Goal: Book appointment/travel/reservation

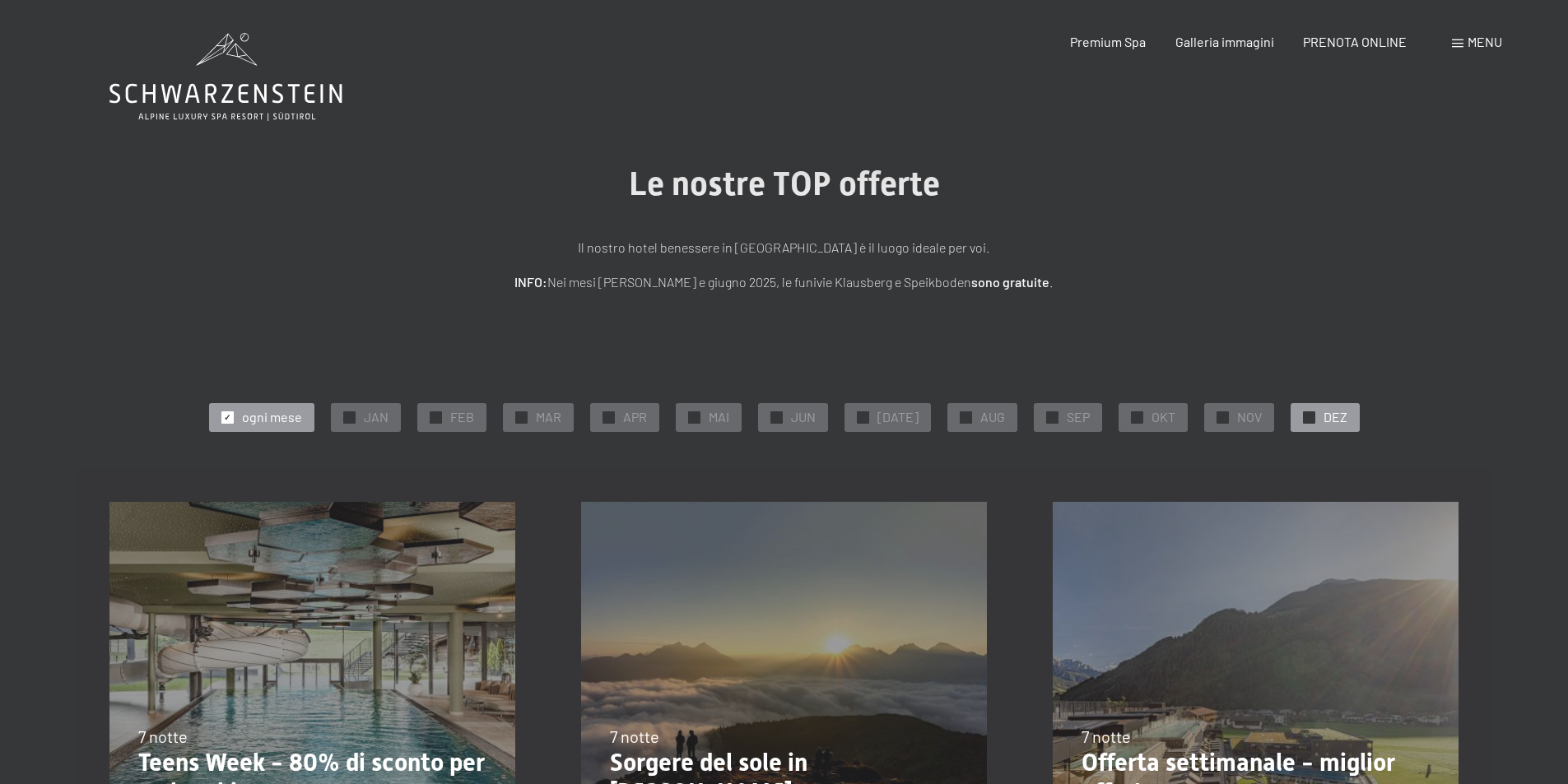
click at [1305, 417] on span "✓" at bounding box center [1308, 417] width 6 height 12
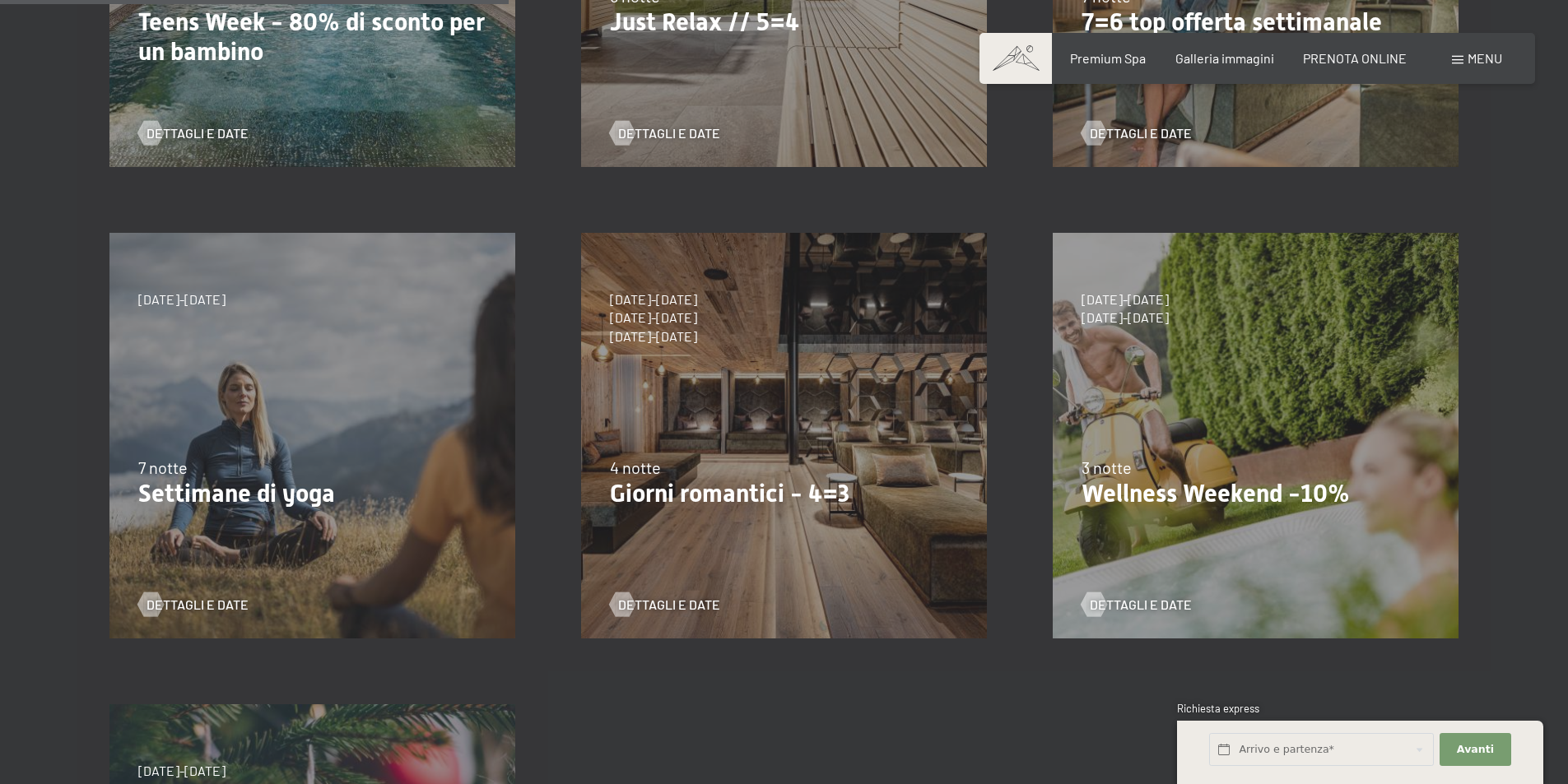
scroll to position [493, 0]
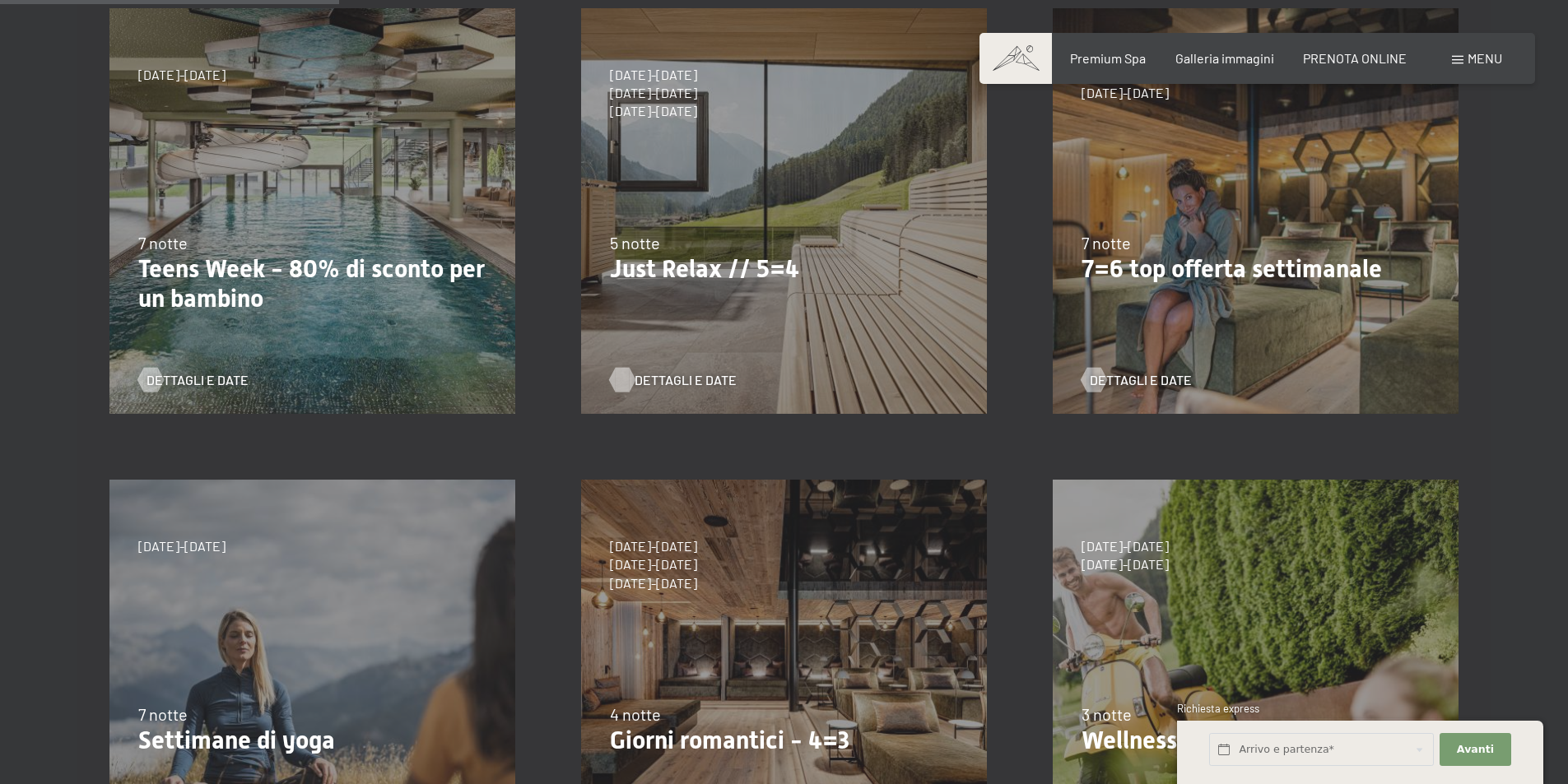
click at [677, 374] on span "Dettagli e Date" at bounding box center [685, 380] width 102 height 18
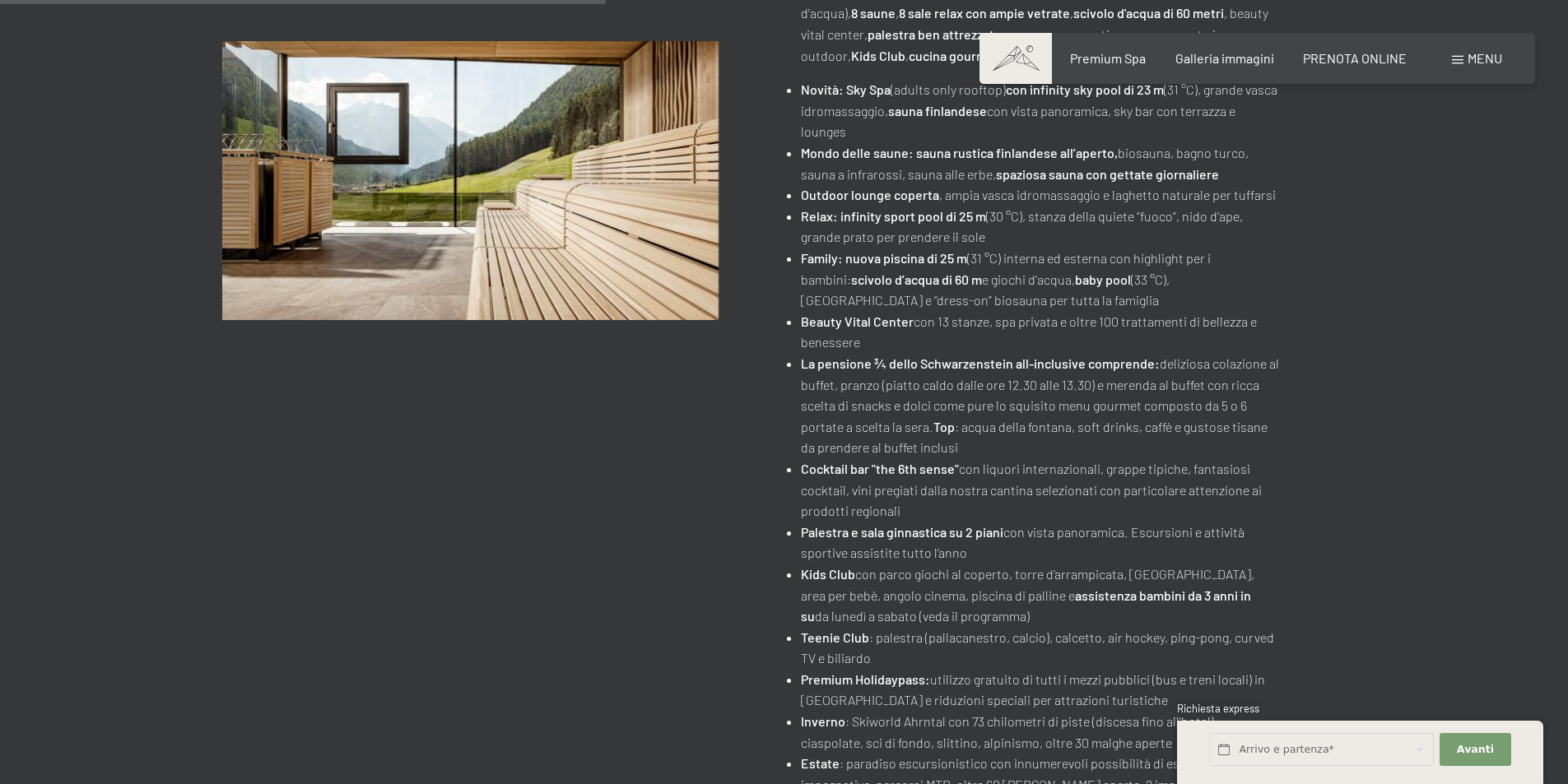
scroll to position [576, 0]
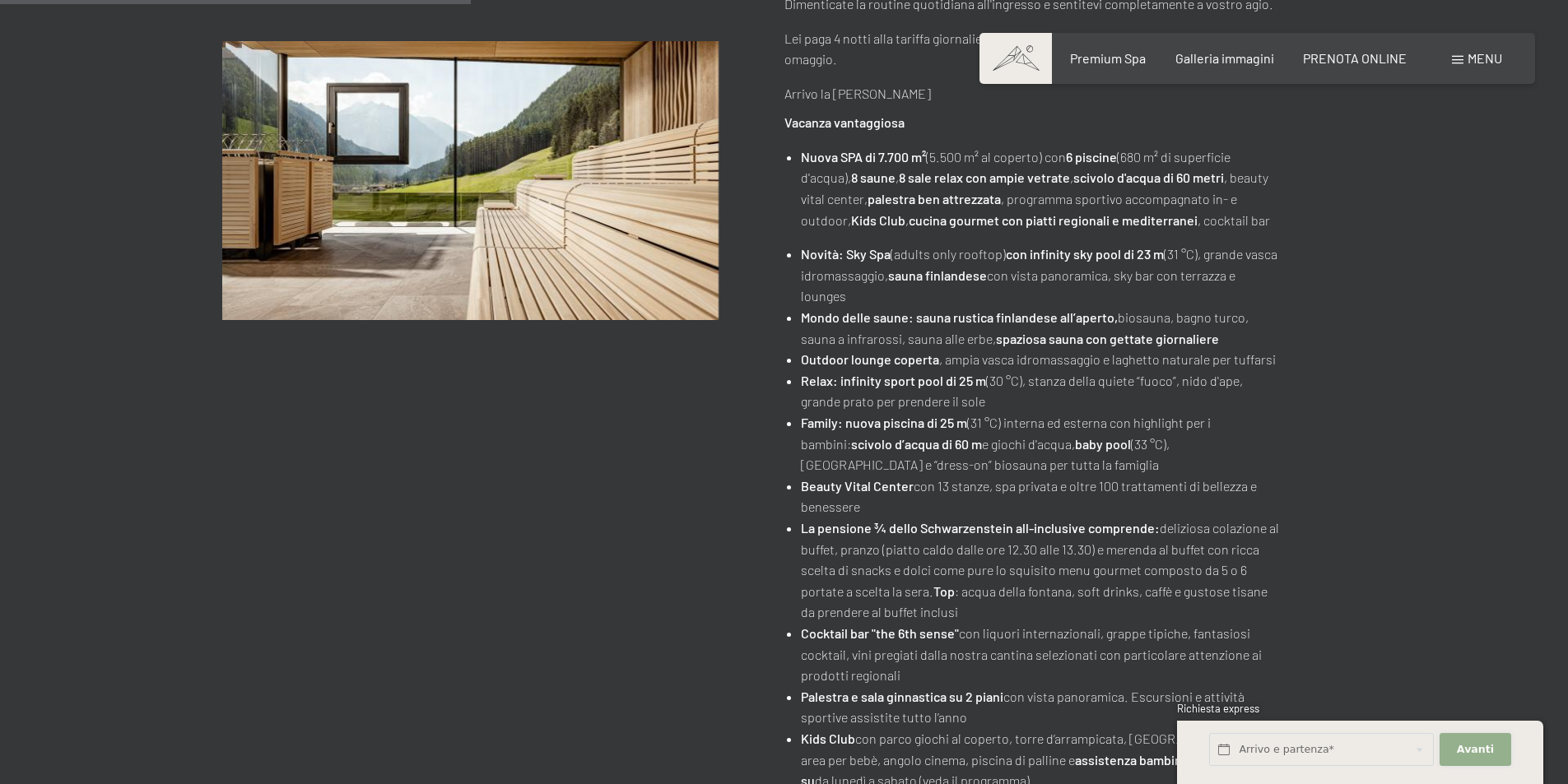
click at [1467, 746] on span "Avanti" at bounding box center [1474, 750] width 37 height 14
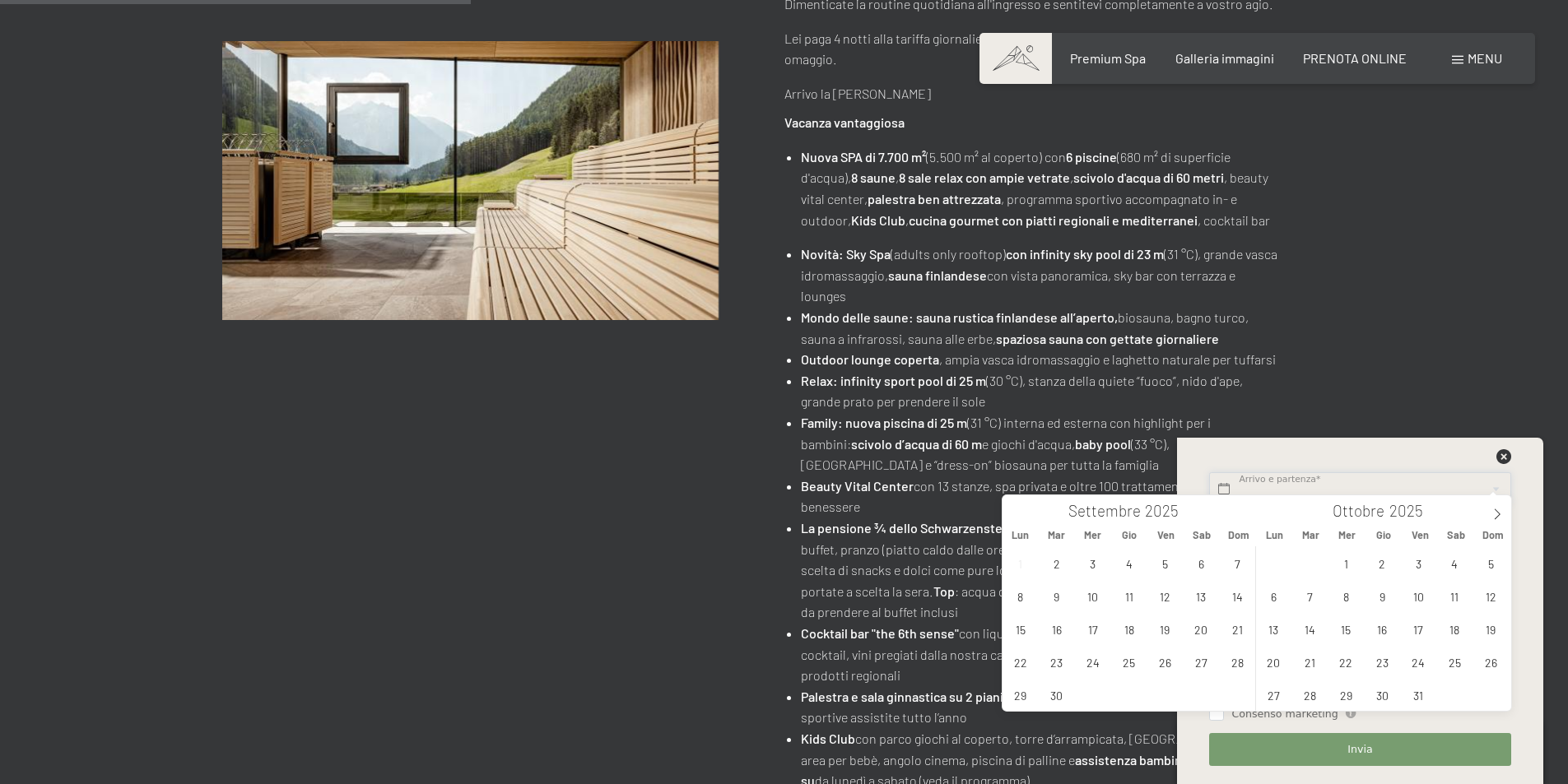
click at [1294, 486] on input "text" at bounding box center [1360, 489] width 301 height 33
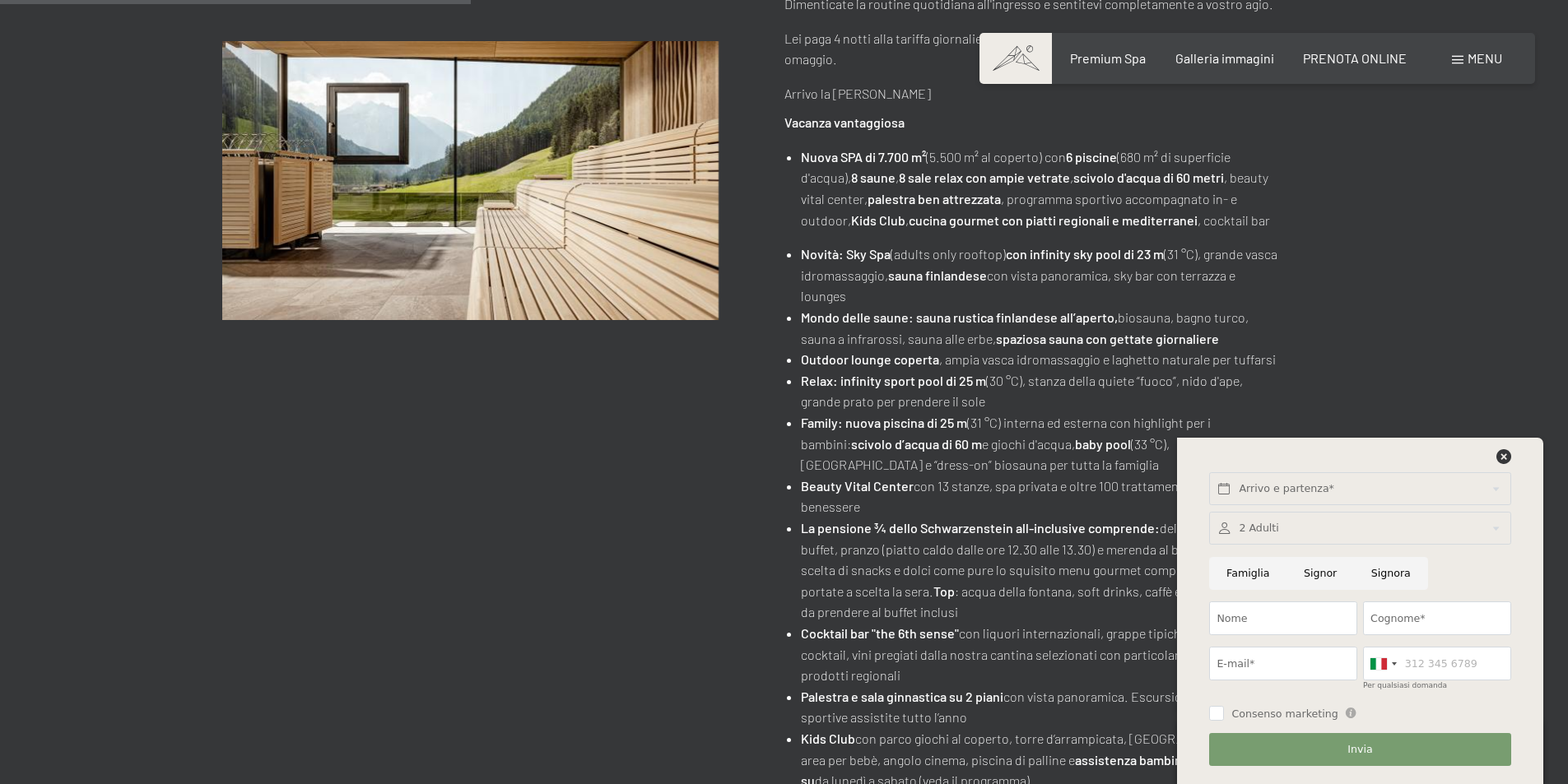
click at [1453, 369] on div "cambia offerta (3 / 14) 7/9/2025-3/10/2025 • 21/12/2025-26/12/2025 • 11/1/2026-…" at bounding box center [784, 357] width 1568 height 1374
click at [1503, 460] on icon at bounding box center [1503, 457] width 14 height 14
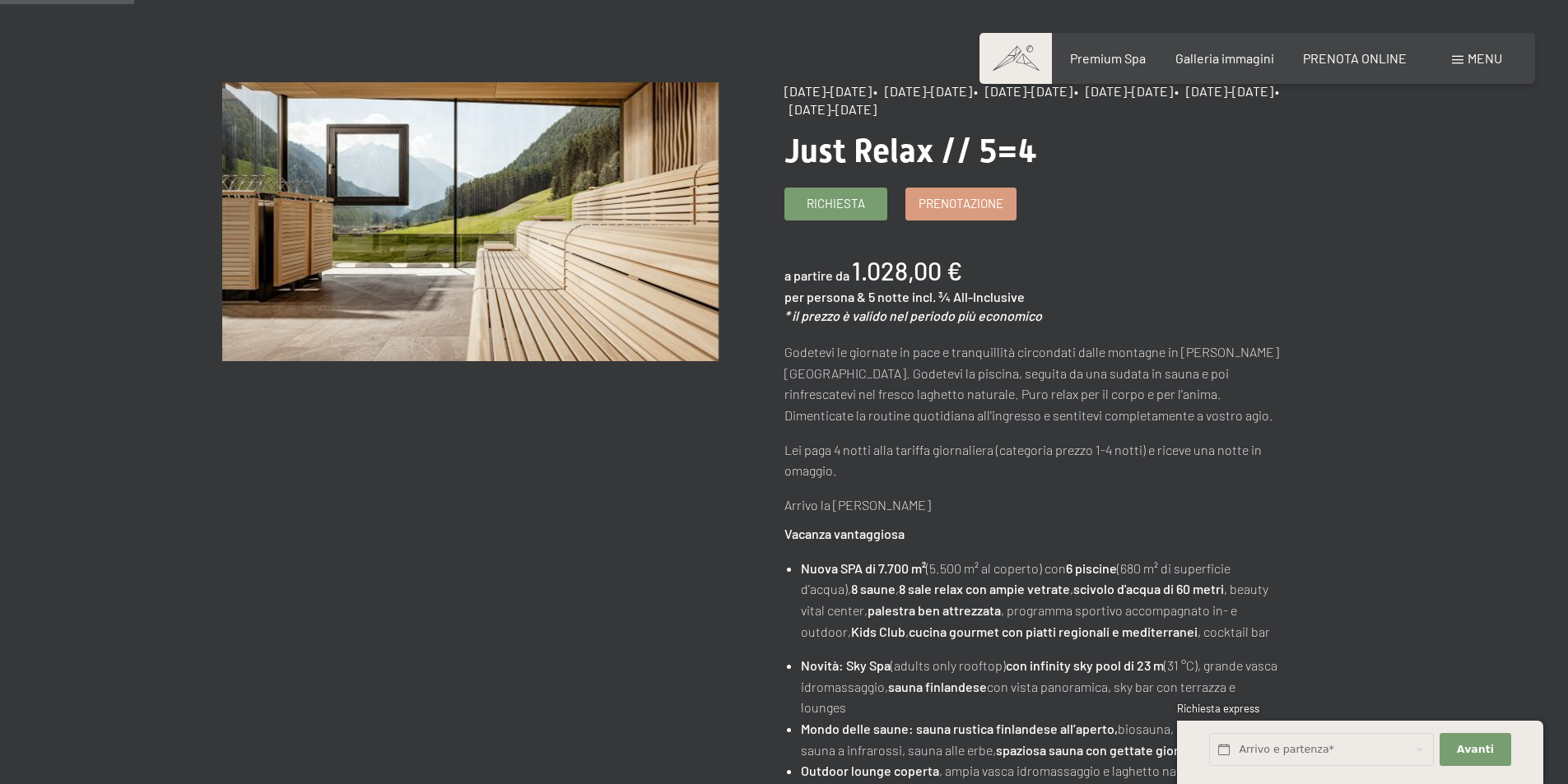
scroll to position [0, 0]
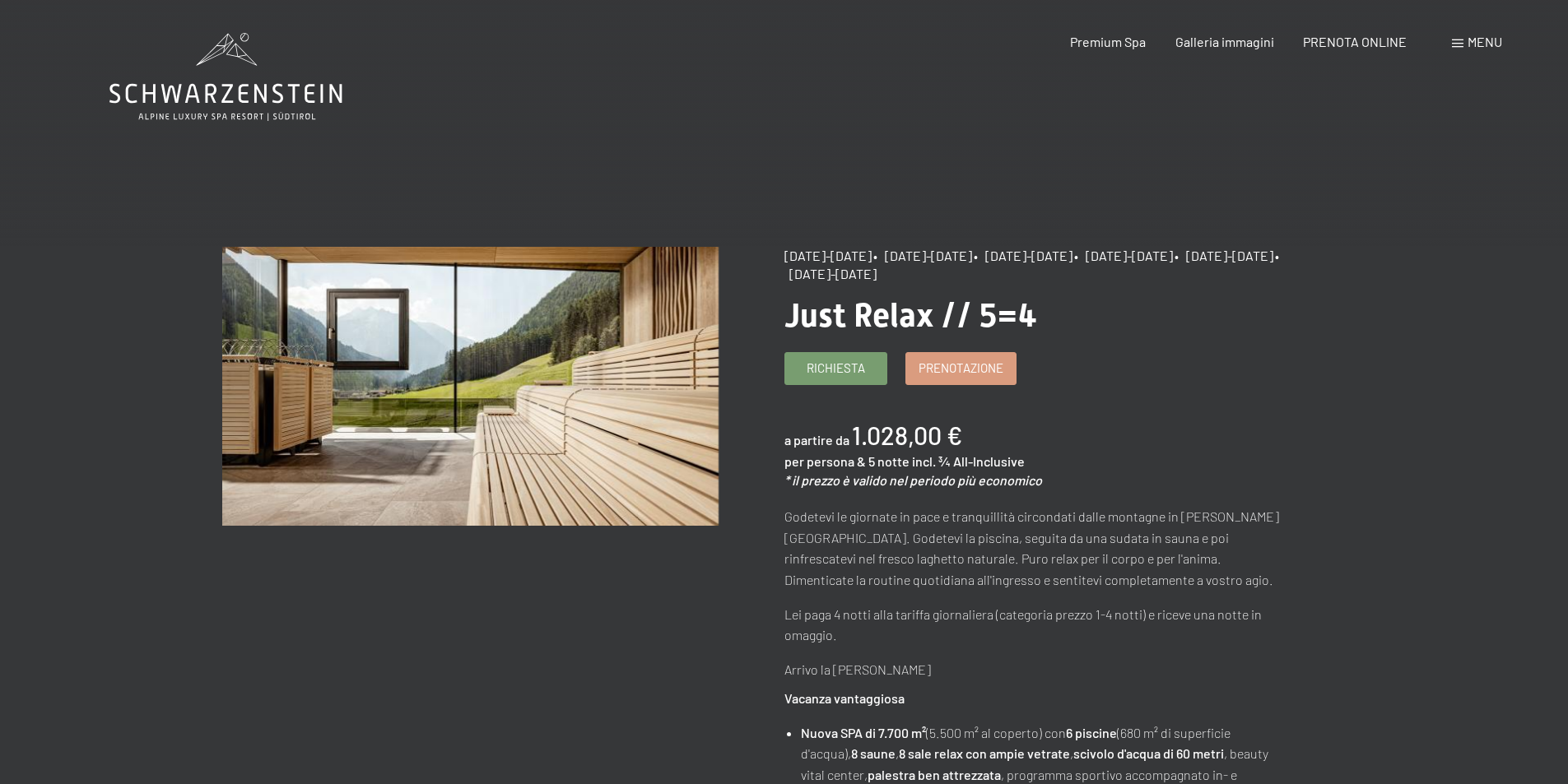
click at [266, 100] on icon at bounding box center [226, 94] width 233 height 20
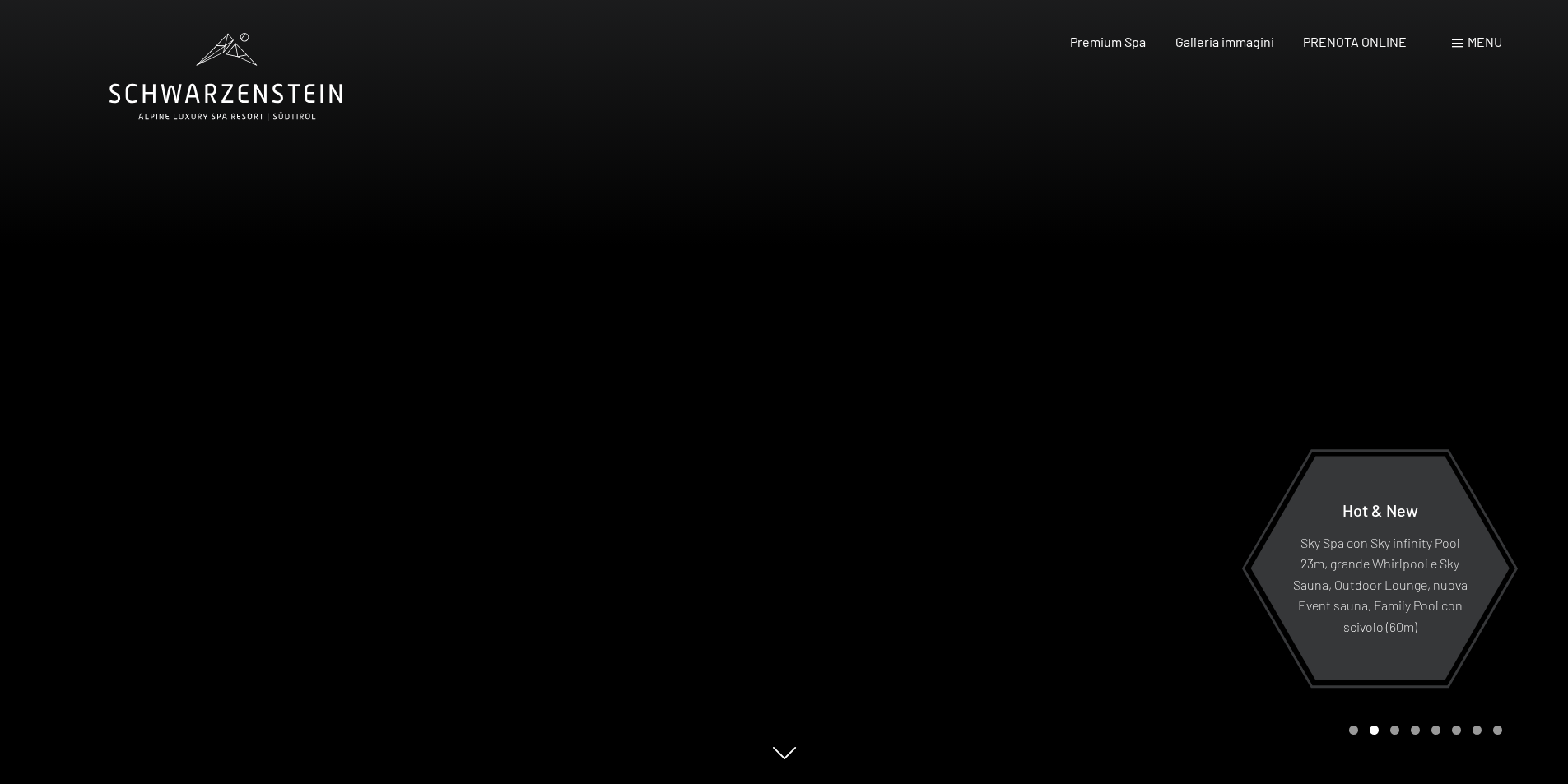
click at [192, 107] on icon at bounding box center [226, 77] width 233 height 88
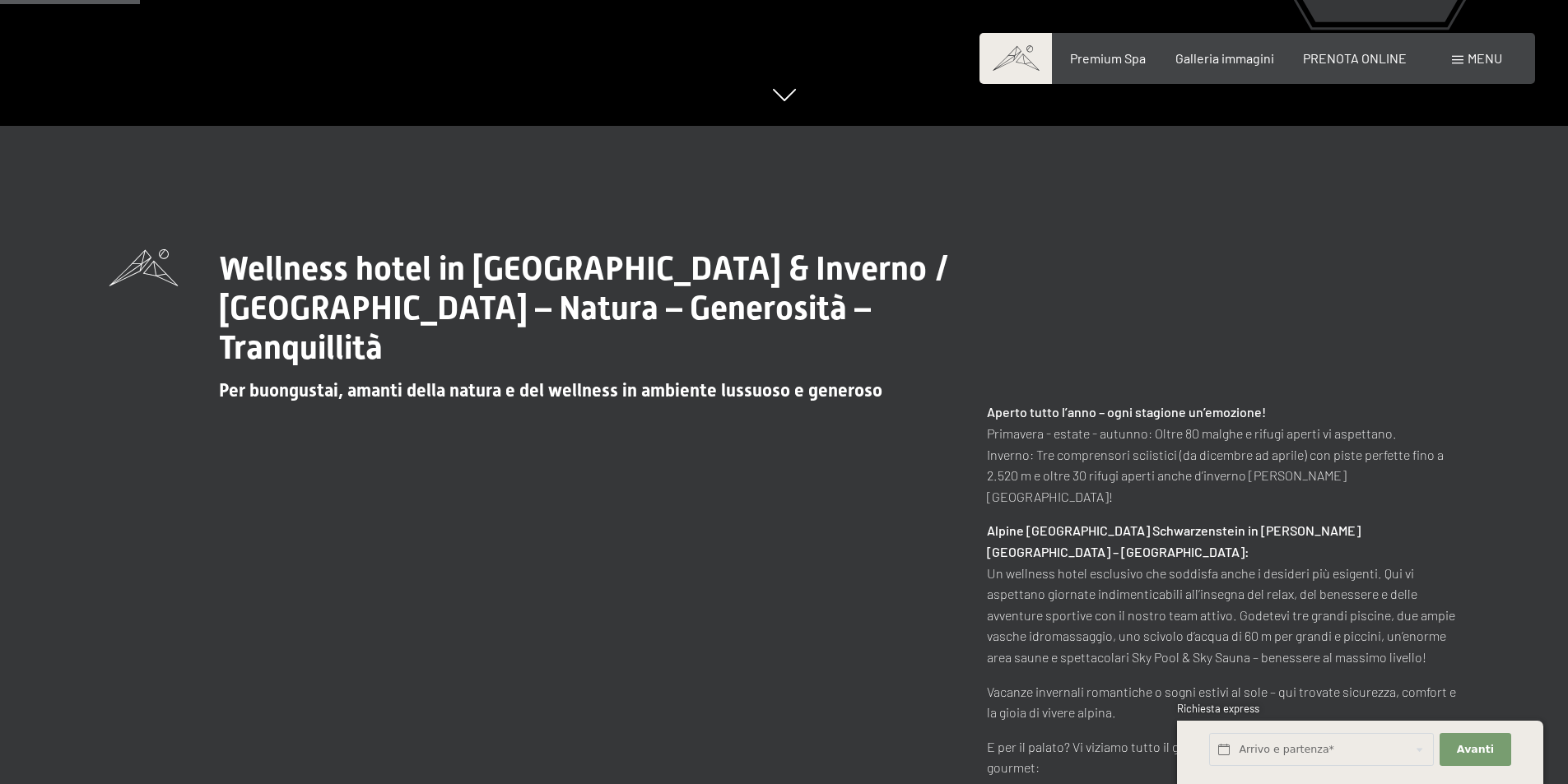
scroll to position [823, 0]
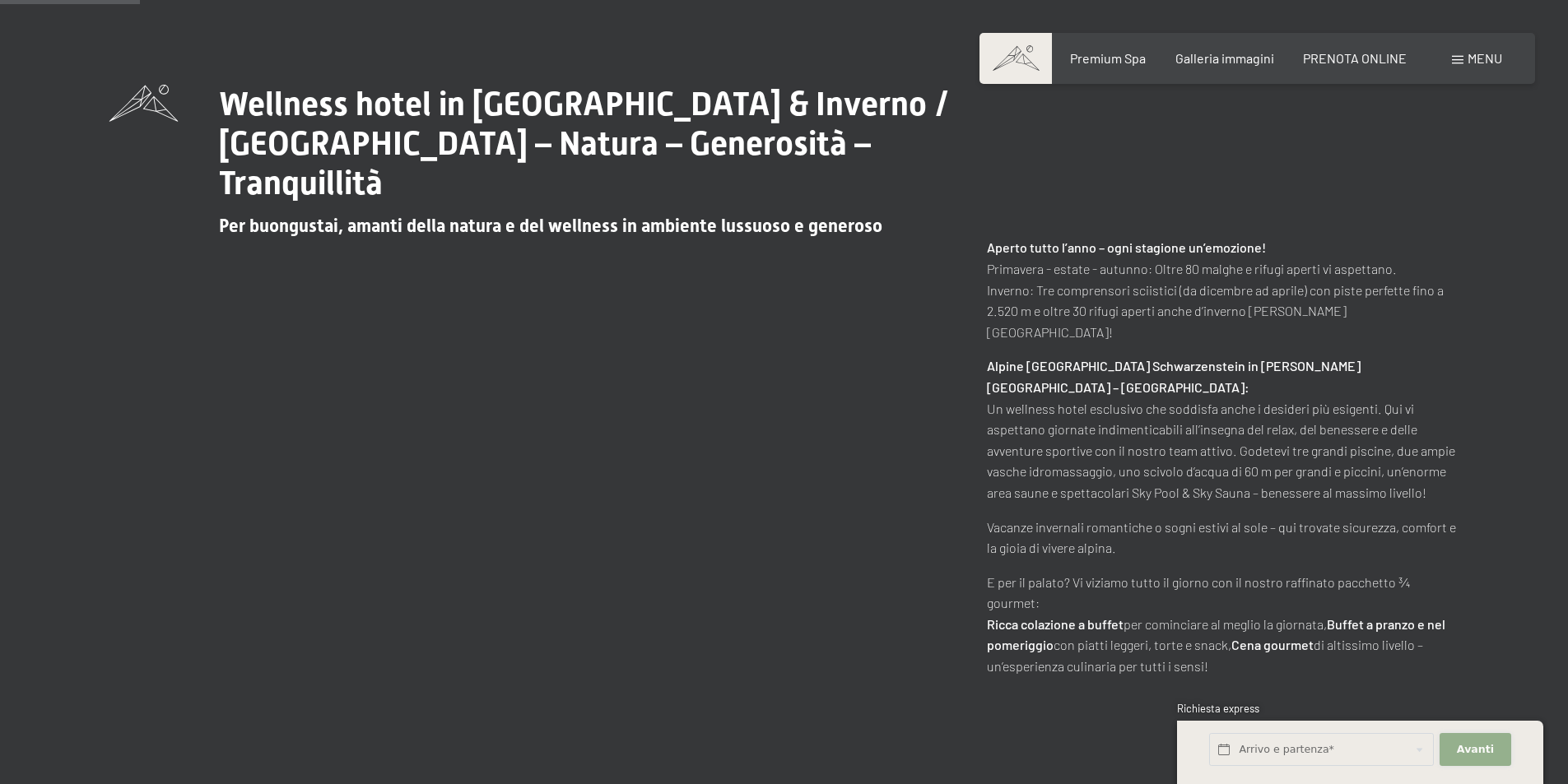
click at [1471, 749] on span "Avanti" at bounding box center [1474, 750] width 37 height 14
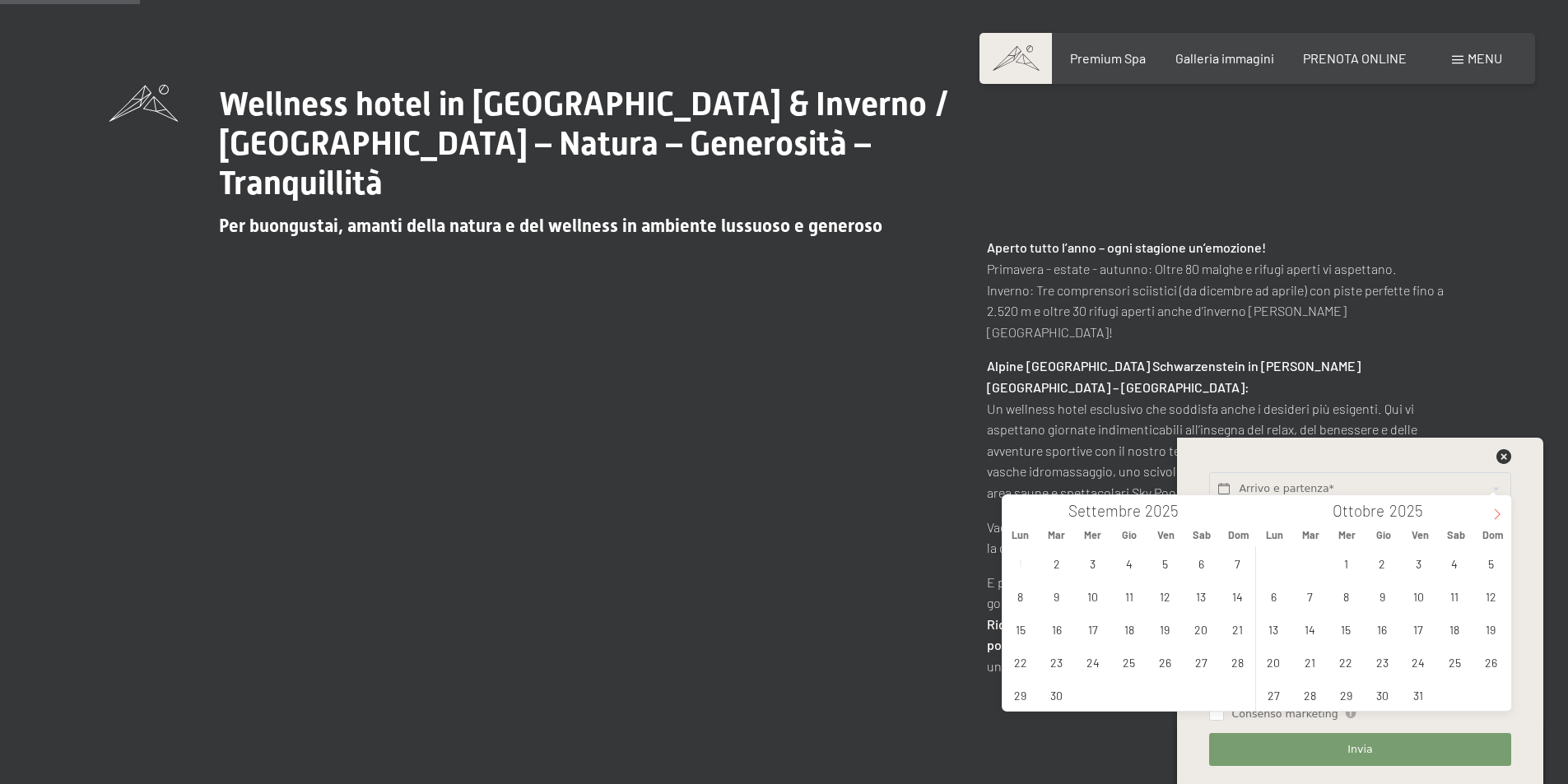
click at [1495, 512] on icon at bounding box center [1497, 514] width 12 height 12
click at [1490, 665] on span "28" at bounding box center [1491, 662] width 32 height 32
type input "Dom. 28/12/2025"
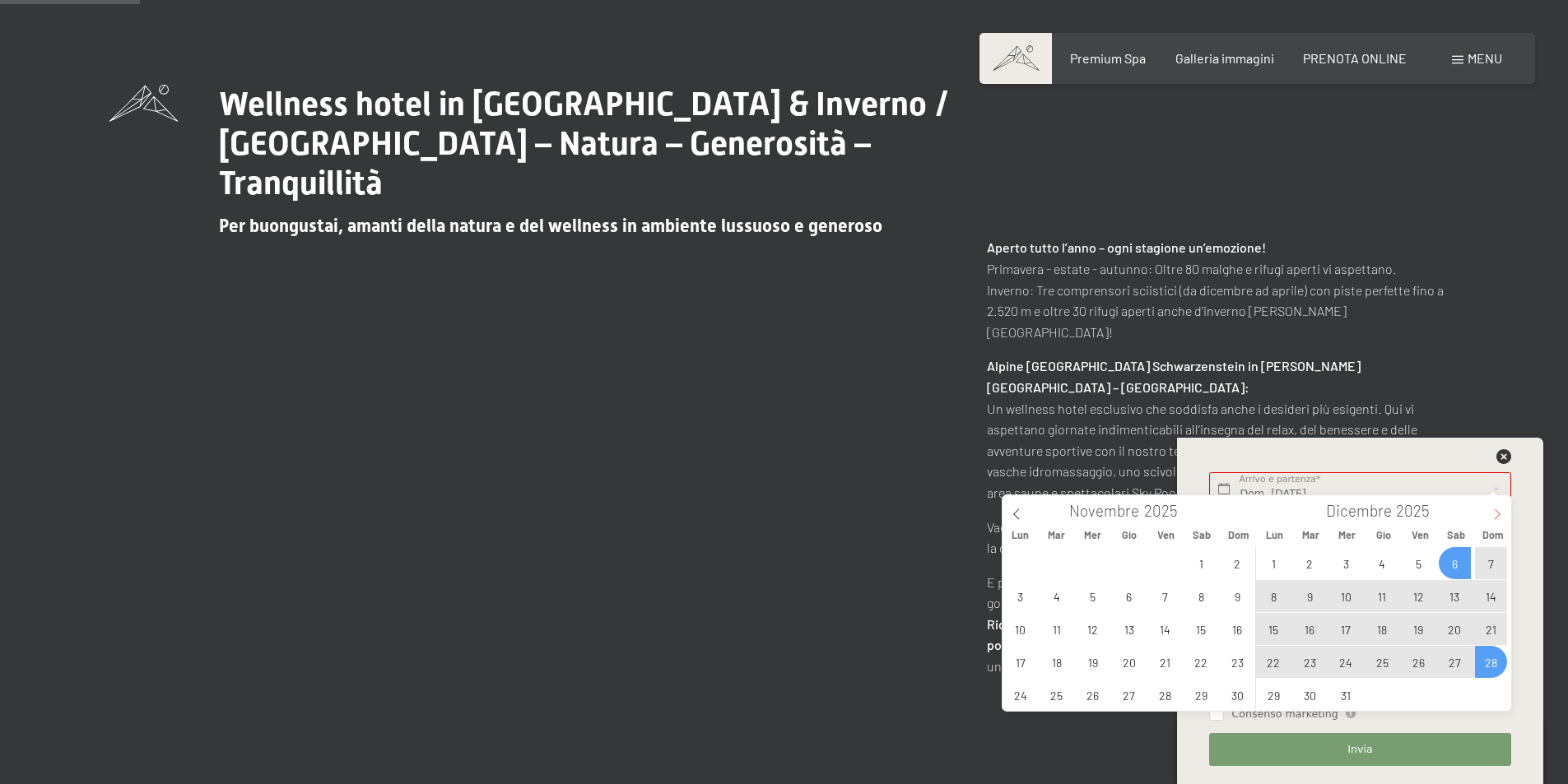
click at [1499, 511] on icon at bounding box center [1497, 514] width 12 height 12
type input "2026"
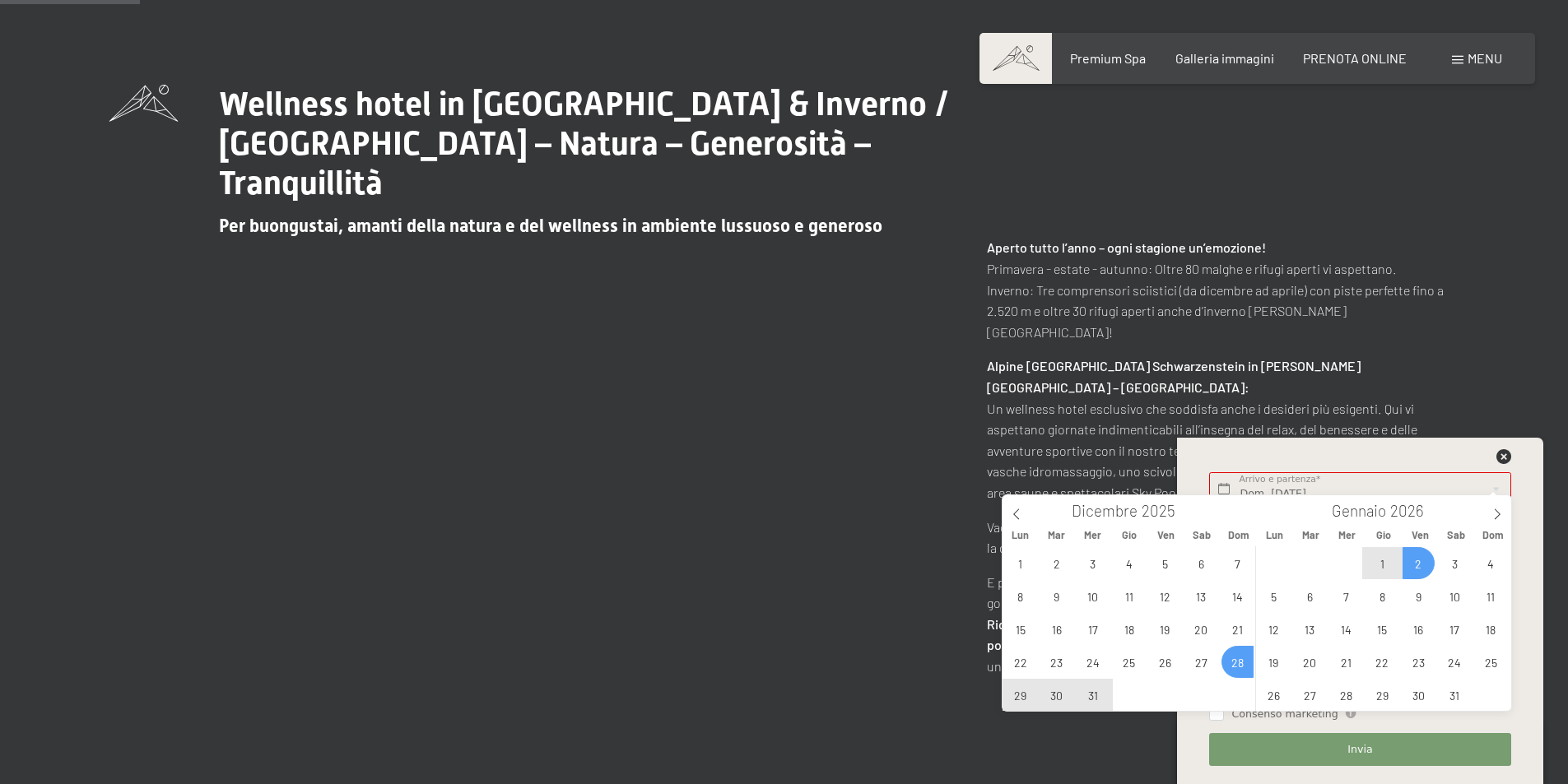
click at [1419, 567] on span "2" at bounding box center [1418, 564] width 32 height 32
type input "Dom. 28/12/2025 - Ven. 02/01/2026"
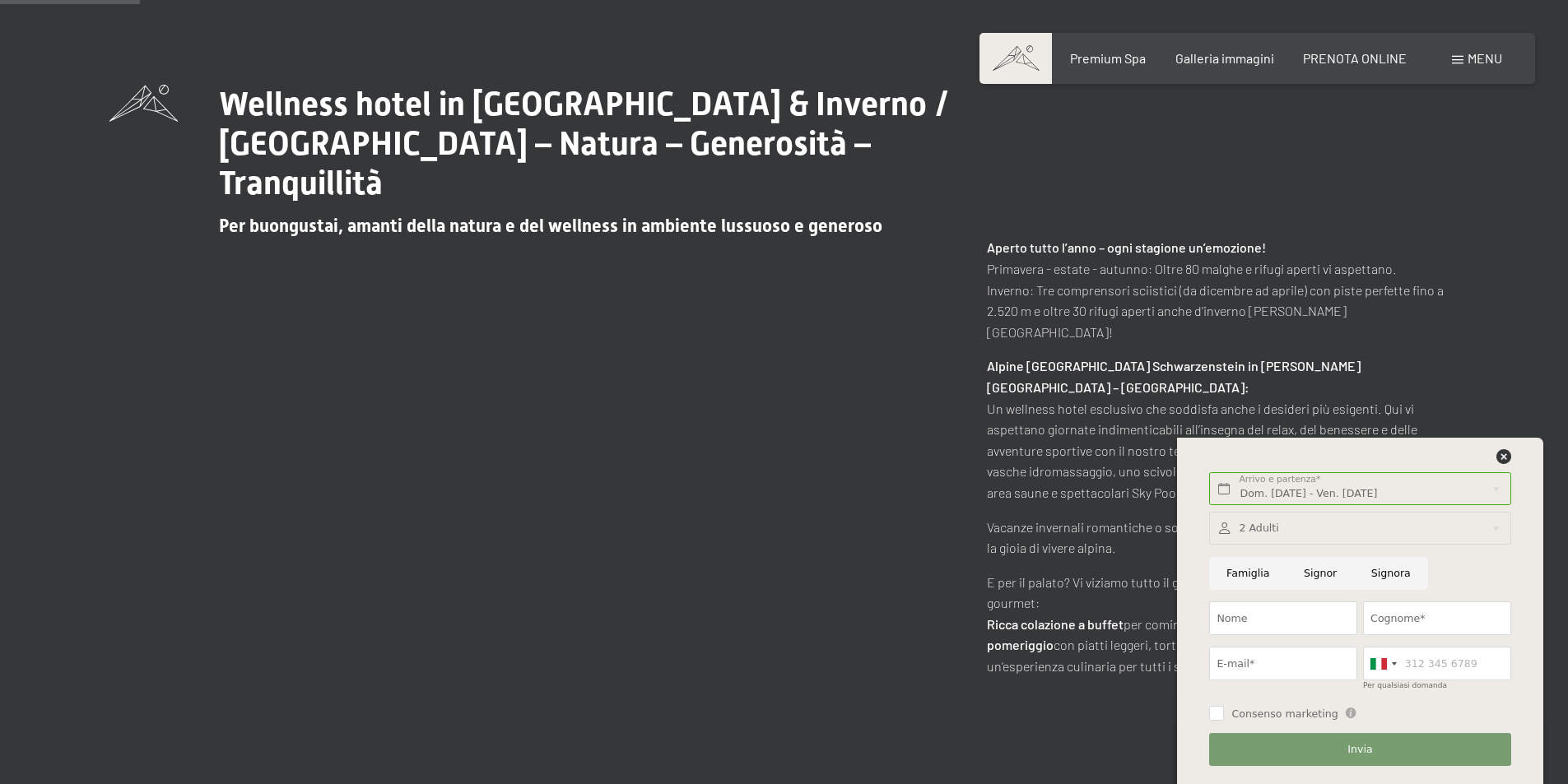
click at [1243, 573] on input "Famiglia" at bounding box center [1248, 574] width 78 height 33
radio input "true"
click at [1241, 530] on div at bounding box center [1360, 528] width 301 height 33
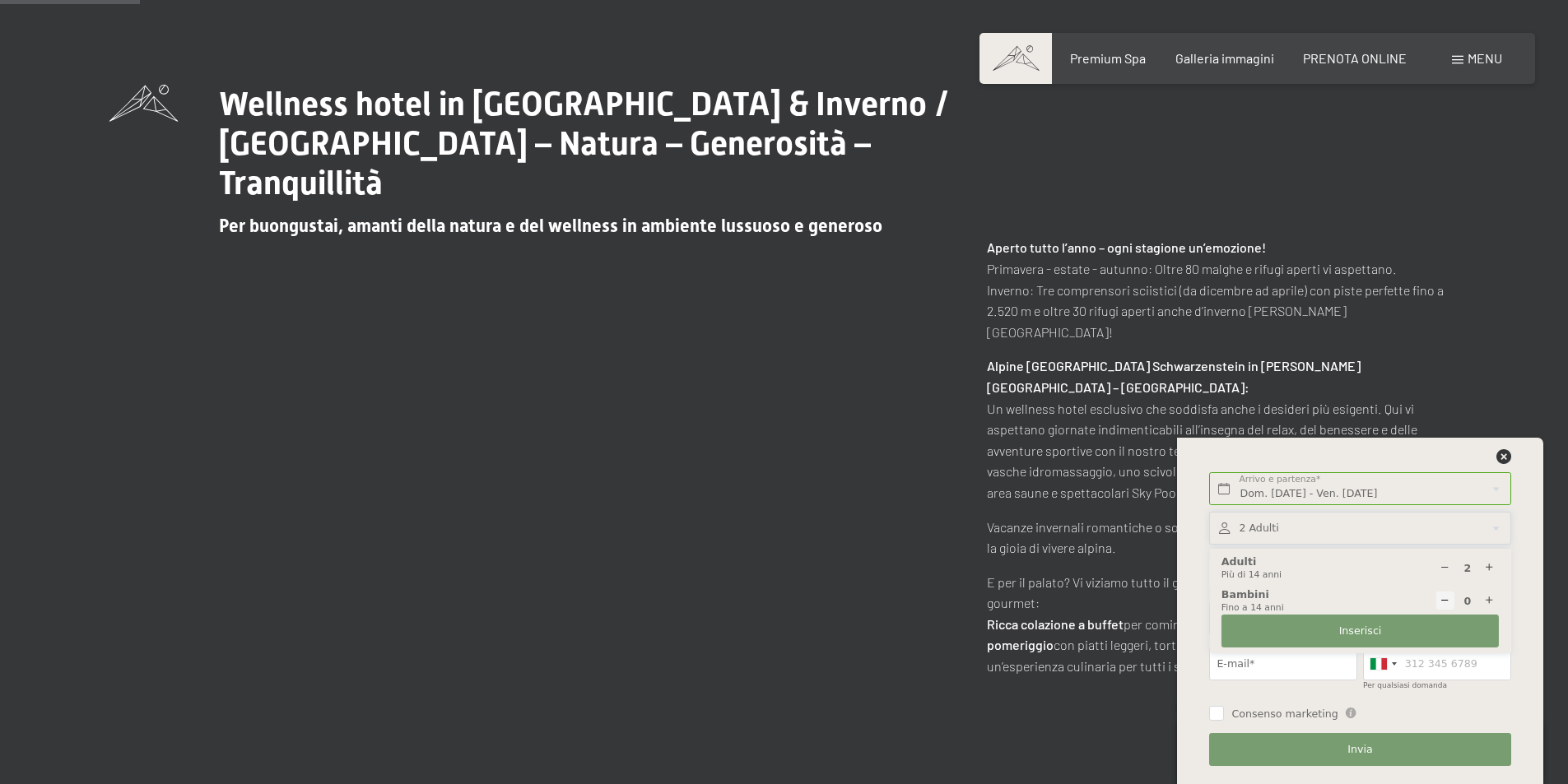
click at [1492, 565] on icon at bounding box center [1490, 568] width 11 height 11
type input "4"
click at [1325, 628] on button "Inserisci" at bounding box center [1360, 631] width 277 height 33
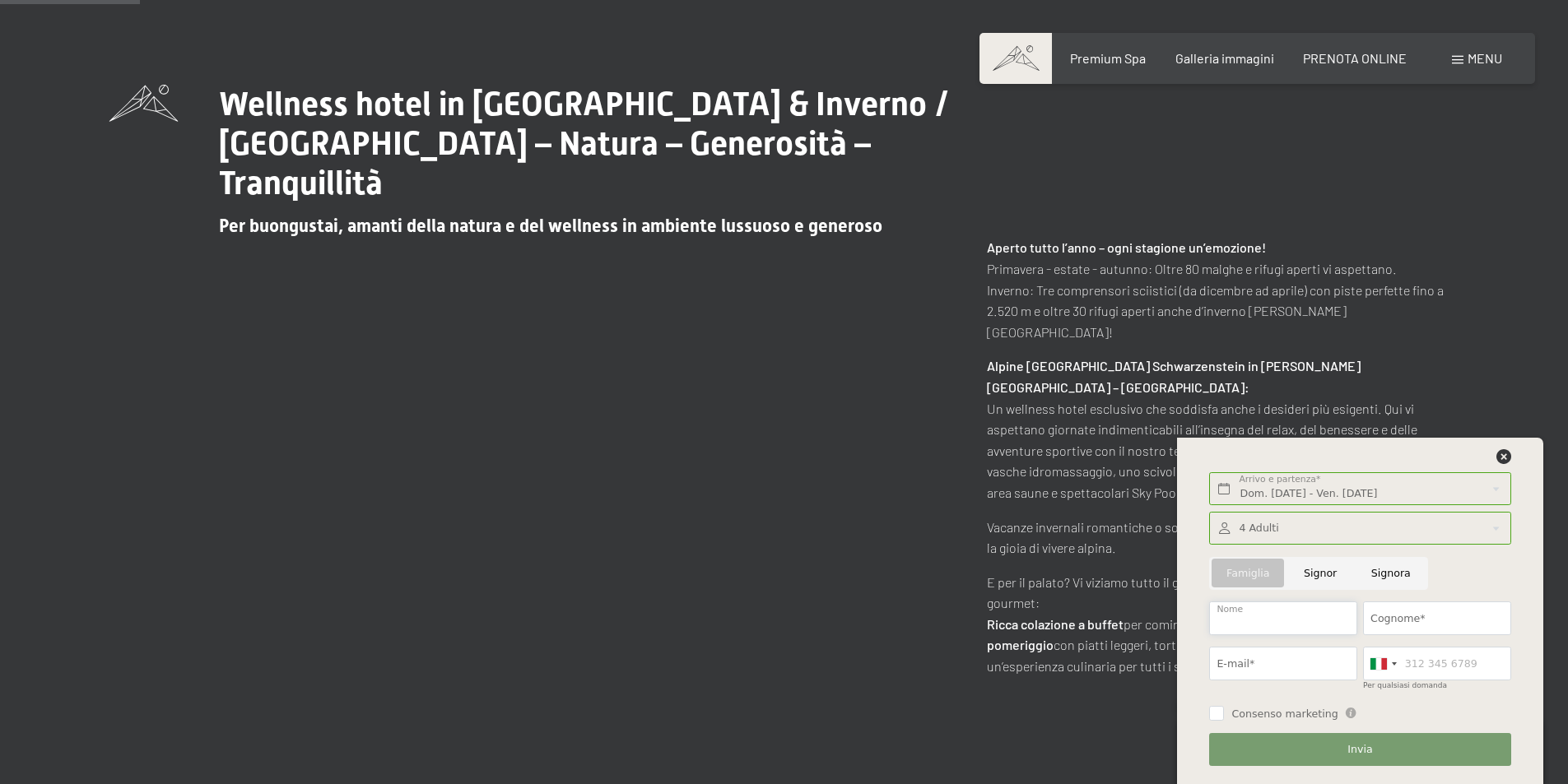
click at [1268, 619] on input "Nome" at bounding box center [1283, 618] width 148 height 33
type input "patrizia"
click at [1430, 619] on input "Cognome*" at bounding box center [1436, 618] width 148 height 33
type input "muratore"
click at [1272, 654] on input "E-mail*" at bounding box center [1283, 663] width 148 height 33
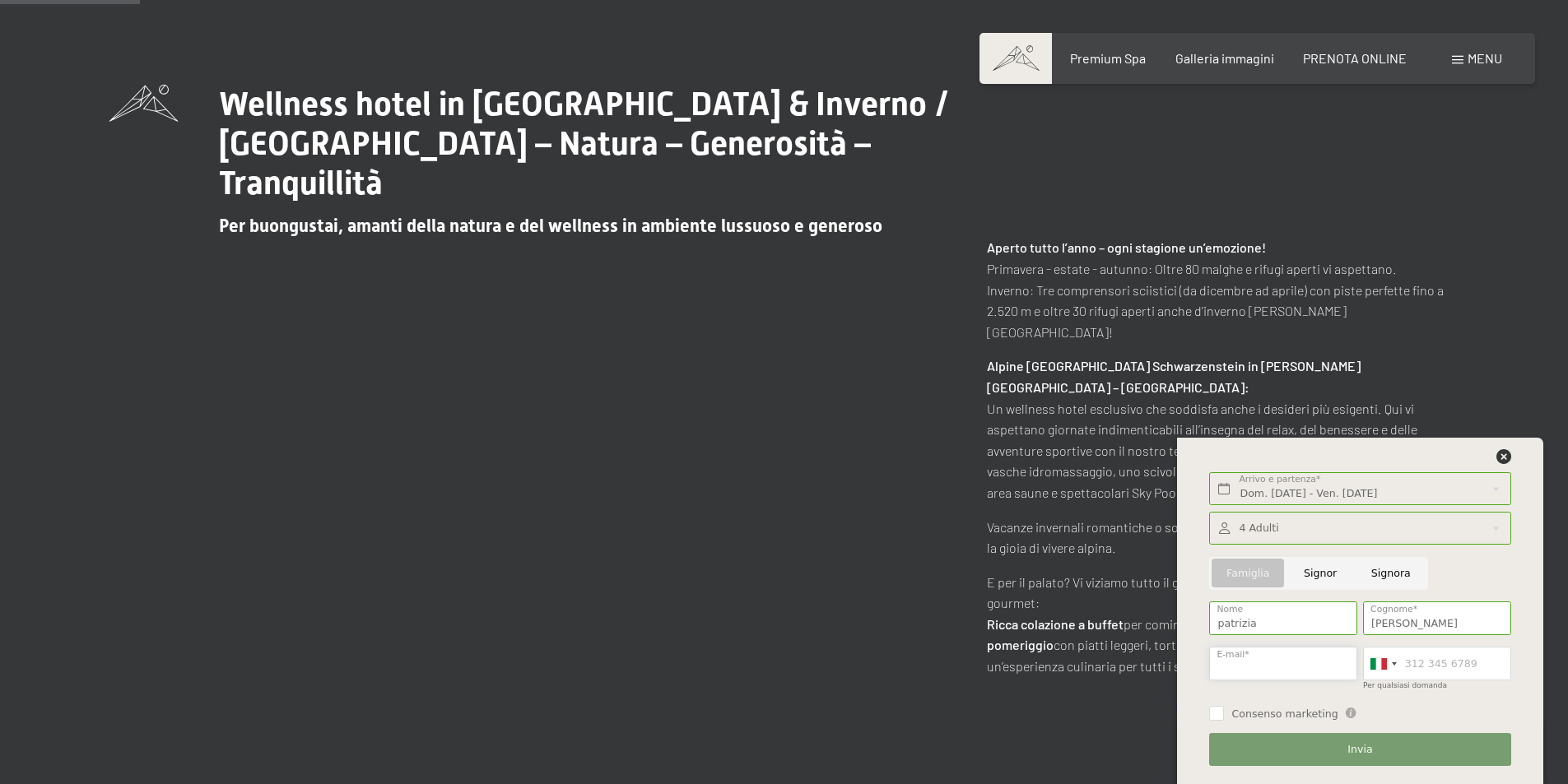
type input "baldassarelupo@virgilio.it"
click at [1209, 708] on input "Consenso marketing" at bounding box center [1216, 714] width 14 height 14
checkbox input "true"
click at [1338, 744] on button "Invia" at bounding box center [1360, 750] width 301 height 33
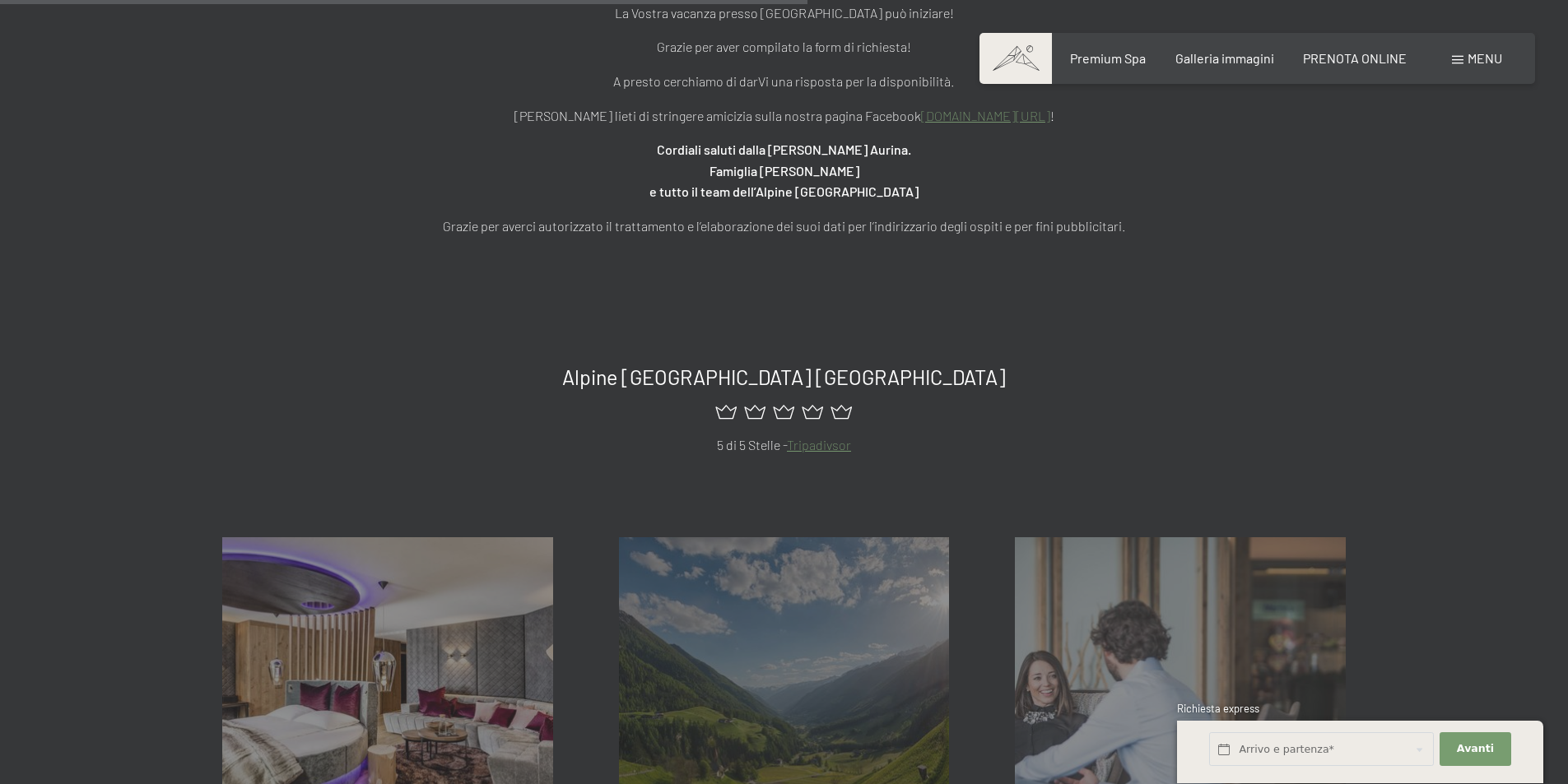
scroll to position [905, 0]
